Goal: Task Accomplishment & Management: Use online tool/utility

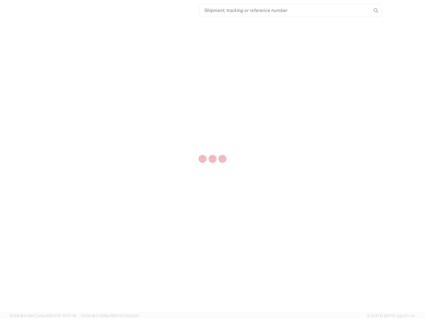
select select "US"
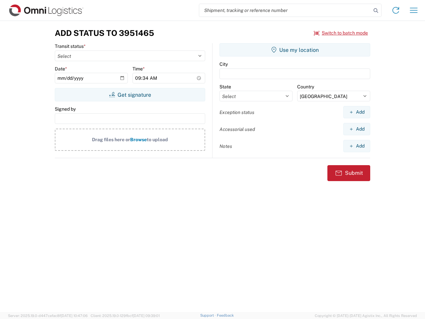
click at [285, 10] on input "search" at bounding box center [285, 10] width 172 height 13
click at [376, 11] on icon at bounding box center [376, 10] width 9 height 9
click at [396, 10] on icon at bounding box center [396, 10] width 11 height 11
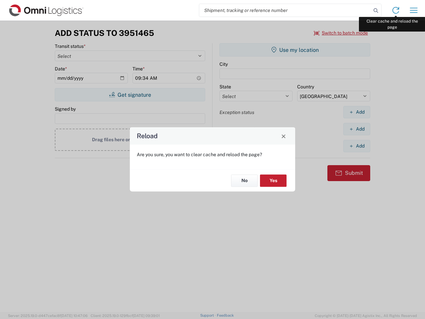
click at [414, 10] on div "Reload Are you sure, you want to clear cache and reload the page? No Yes" at bounding box center [212, 159] width 425 height 319
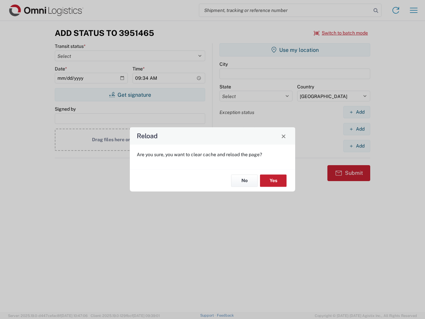
click at [341, 33] on div "Reload Are you sure, you want to clear cache and reload the page? No Yes" at bounding box center [212, 159] width 425 height 319
click at [130, 95] on div "Reload Are you sure, you want to clear cache and reload the page? No Yes" at bounding box center [212, 159] width 425 height 319
click at [295, 50] on div "Reload Are you sure, you want to clear cache and reload the page? No Yes" at bounding box center [212, 159] width 425 height 319
click at [357, 112] on div "Reload Are you sure, you want to clear cache and reload the page? No Yes" at bounding box center [212, 159] width 425 height 319
click at [357, 129] on div "Reload Are you sure, you want to clear cache and reload the page? No Yes" at bounding box center [212, 159] width 425 height 319
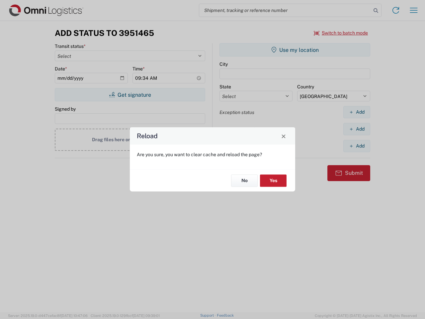
click at [357, 146] on div "Reload Are you sure, you want to clear cache and reload the page? No Yes" at bounding box center [212, 159] width 425 height 319
